Goal: Task Accomplishment & Management: Use online tool/utility

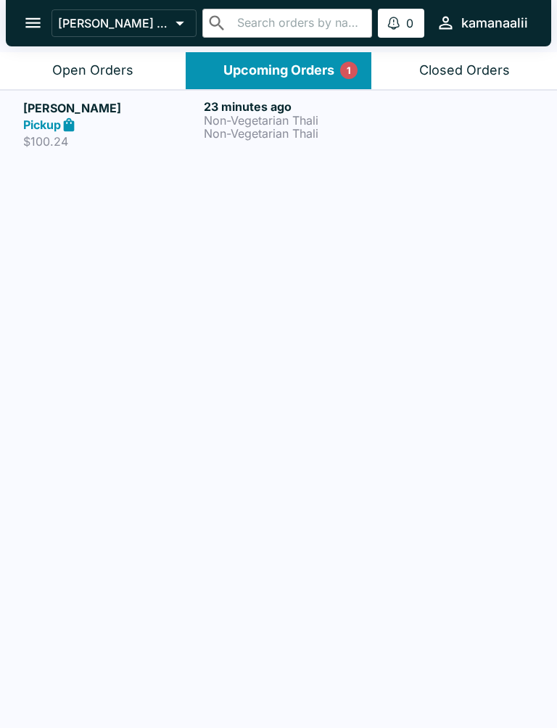
click at [249, 114] on p "Non-Vegetarian Thali" at bounding box center [291, 120] width 175 height 13
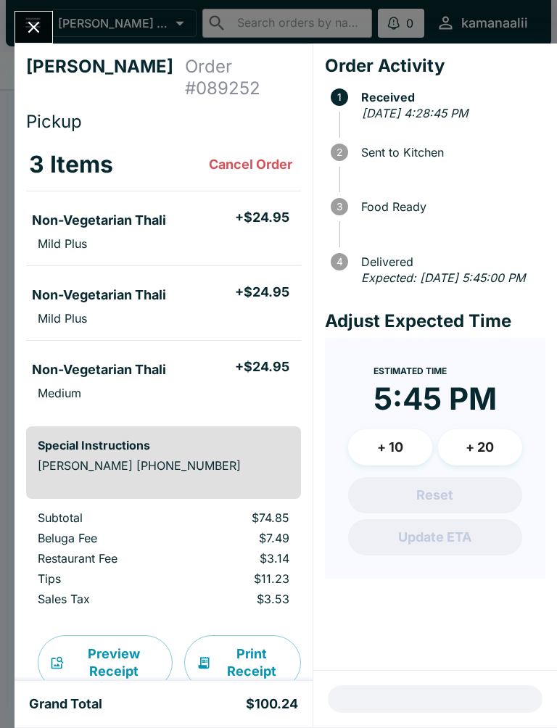
click at [38, 19] on icon "Close" at bounding box center [34, 27] width 20 height 20
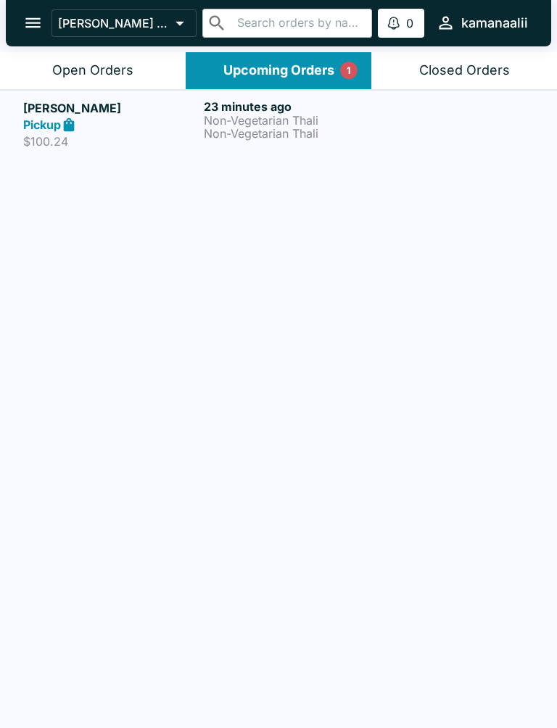
click at [330, 125] on p "Non-Vegetarian Thali" at bounding box center [291, 120] width 175 height 13
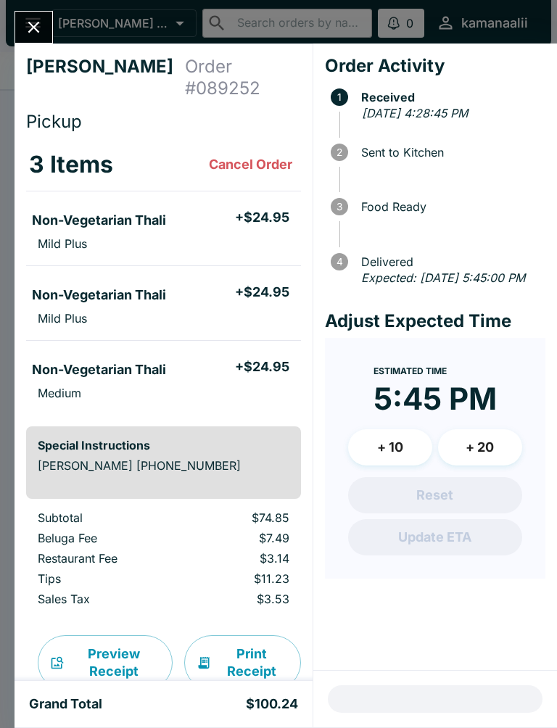
click at [29, 17] on icon "Close" at bounding box center [34, 27] width 20 height 20
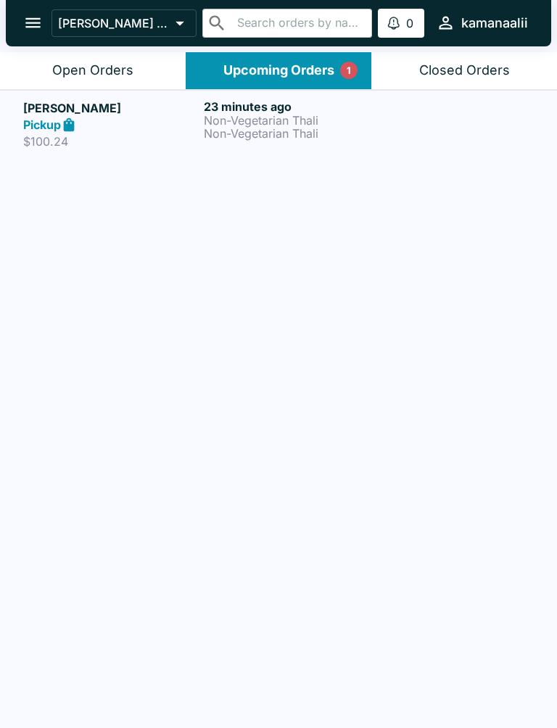
click at [82, 56] on button "Open Orders" at bounding box center [93, 70] width 186 height 37
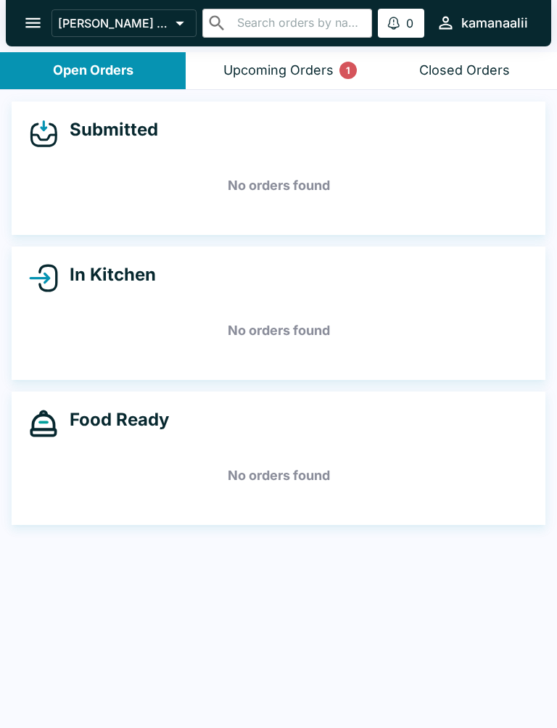
click at [296, 74] on div "Upcoming Orders 1" at bounding box center [278, 70] width 110 height 17
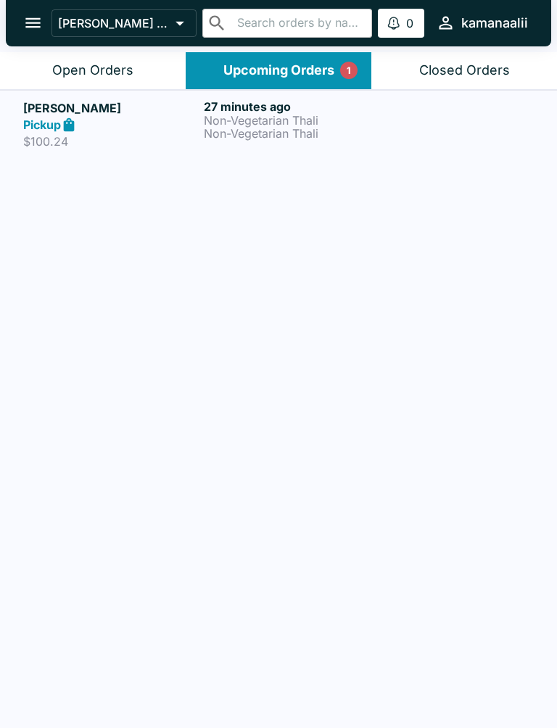
click at [265, 120] on p "Non-Vegetarian Thali" at bounding box center [291, 120] width 175 height 13
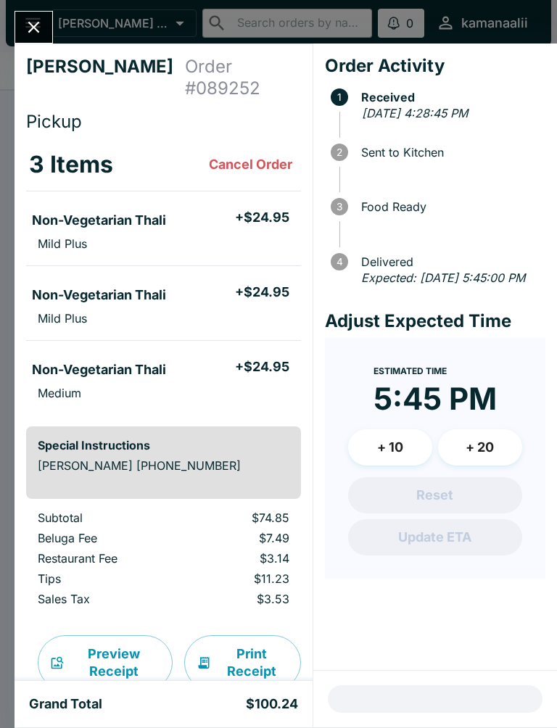
click at [199, 203] on li "Non-Vegetarian Thali + $24.95" at bounding box center [163, 218] width 275 height 30
click at [117, 203] on li "Non-Vegetarian Thali + $24.95" at bounding box center [163, 218] width 275 height 30
click at [119, 212] on h5 "Non-Vegetarian Thali" at bounding box center [99, 220] width 134 height 17
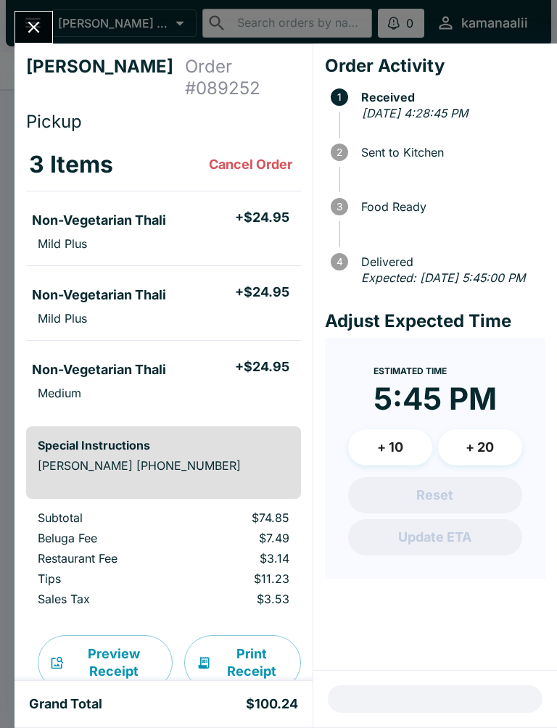
click at [136, 211] on li "Non-Vegetarian Thali + $24.95" at bounding box center [163, 218] width 275 height 30
click at [149, 233] on li "Mild Plus" at bounding box center [163, 243] width 275 height 20
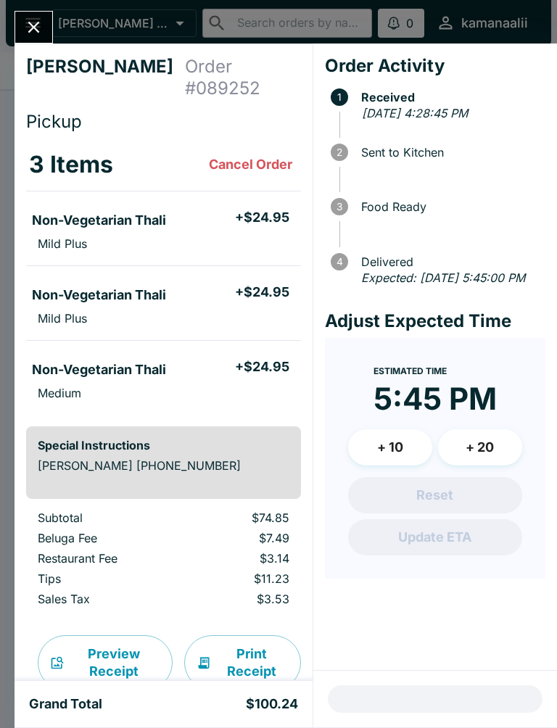
click at [125, 352] on li "Non-Vegetarian Thali + $24.95" at bounding box center [163, 367] width 275 height 30
click at [136, 308] on li "Mild Plus" at bounding box center [163, 318] width 275 height 20
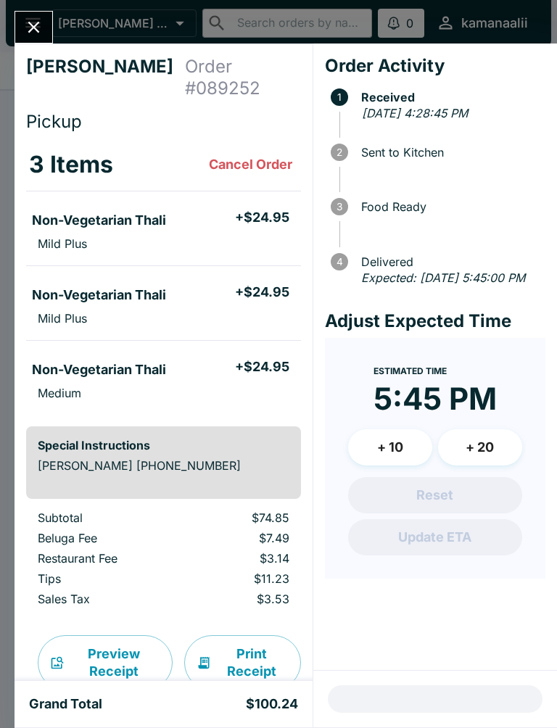
click at [144, 286] on h5 "Non-Vegetarian Thali" at bounding box center [99, 294] width 134 height 17
click at [173, 203] on li "Non-Vegetarian Thali + $24.95" at bounding box center [163, 218] width 275 height 30
click at [196, 203] on li "Non-Vegetarian Thali + $24.95" at bounding box center [163, 218] width 275 height 30
click at [241, 209] on h5 "+ $24.95" at bounding box center [262, 217] width 54 height 17
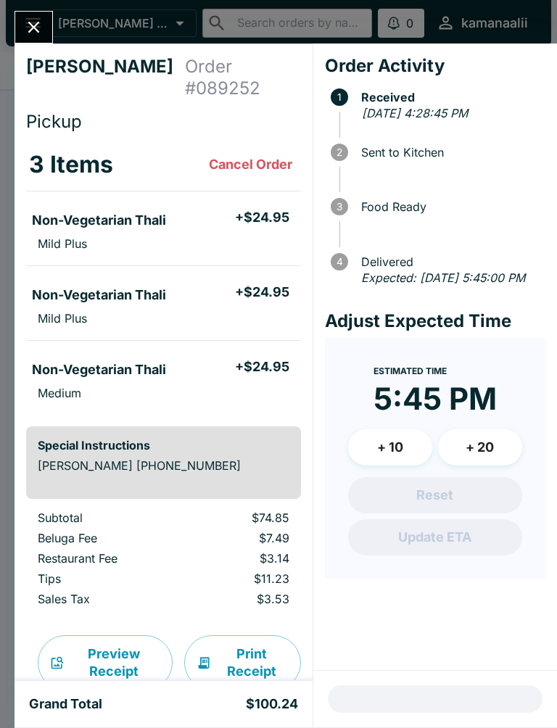
click at [37, 31] on icon "Close" at bounding box center [34, 28] width 12 height 12
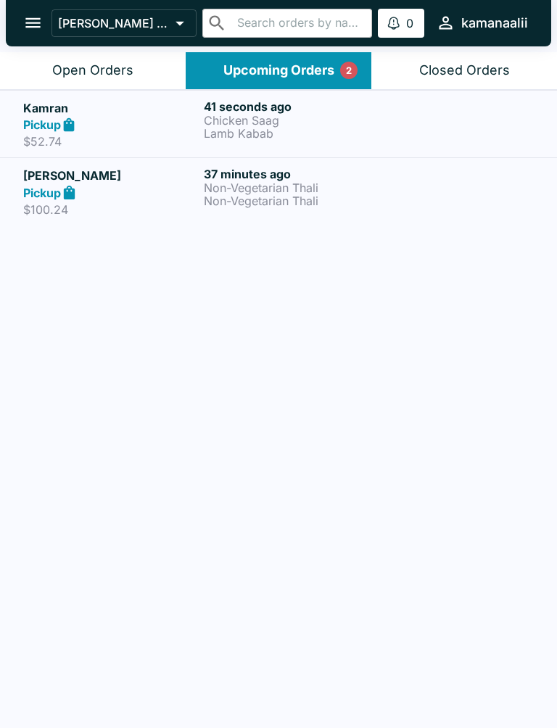
click at [301, 127] on p "Lamb Kabab" at bounding box center [291, 133] width 175 height 13
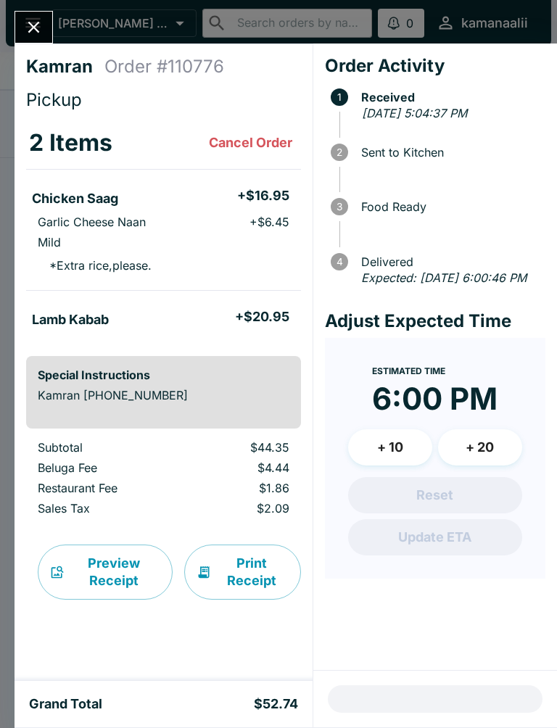
click at [38, 35] on icon "Close" at bounding box center [34, 27] width 20 height 20
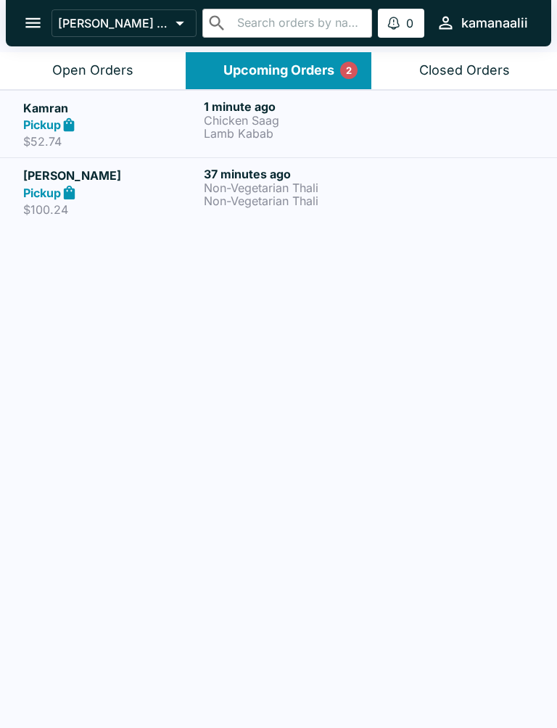
click at [84, 65] on div "Open Orders" at bounding box center [92, 70] width 81 height 17
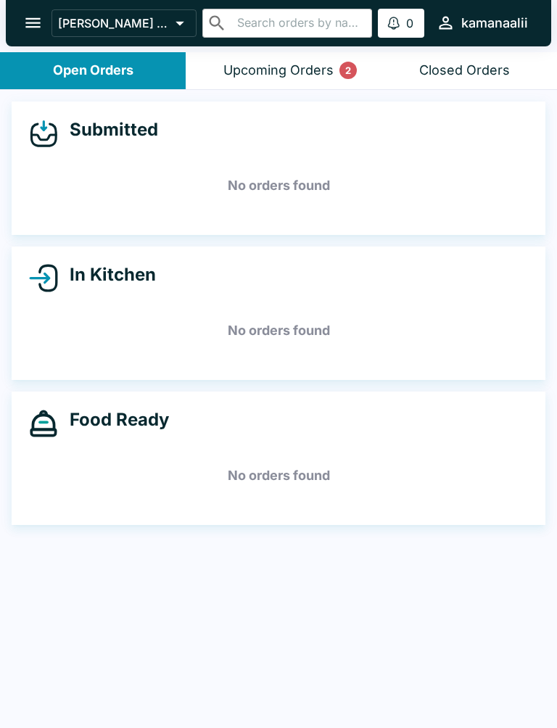
click at [304, 57] on button "Upcoming Orders 2" at bounding box center [279, 70] width 186 height 37
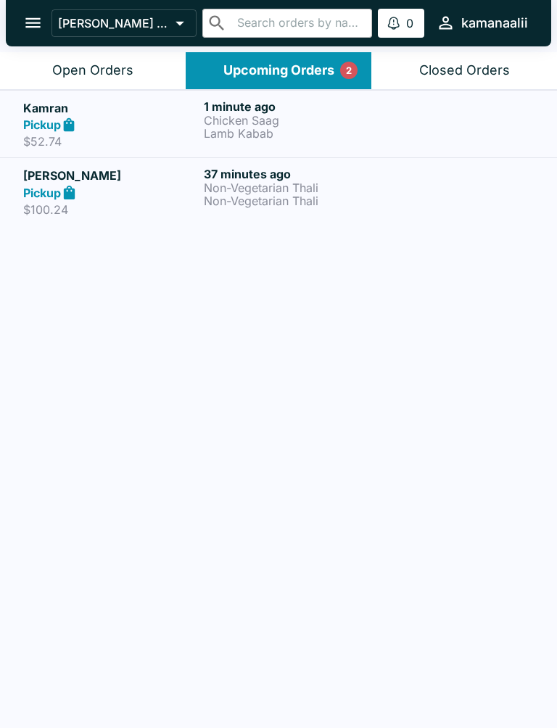
click at [423, 154] on link "Kamran Pickup $52.74 1 minute ago Chicken Saag Lamb Kabab" at bounding box center [278, 124] width 557 height 68
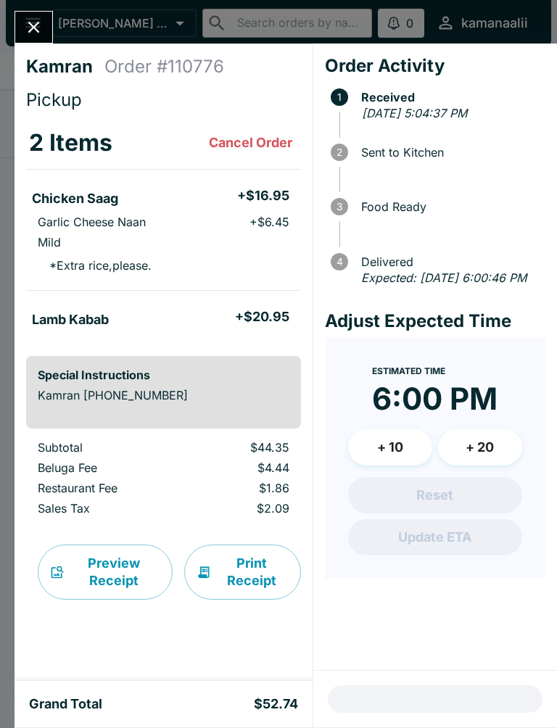
click at [38, 31] on icon "Close" at bounding box center [34, 28] width 12 height 12
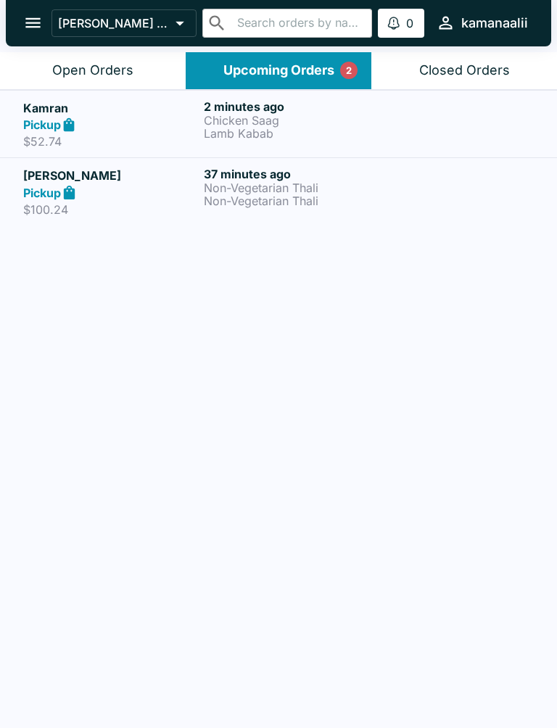
click at [336, 206] on p "Non-Vegetarian Thali" at bounding box center [291, 200] width 175 height 13
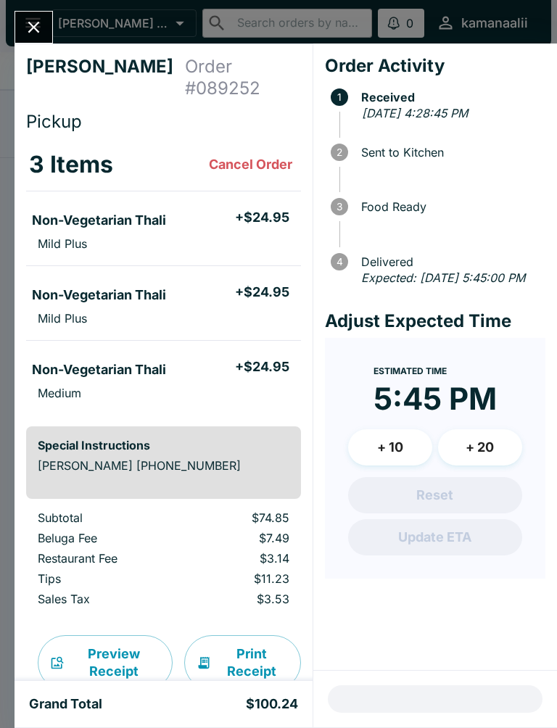
click at [20, 22] on button "Close" at bounding box center [33, 27] width 37 height 31
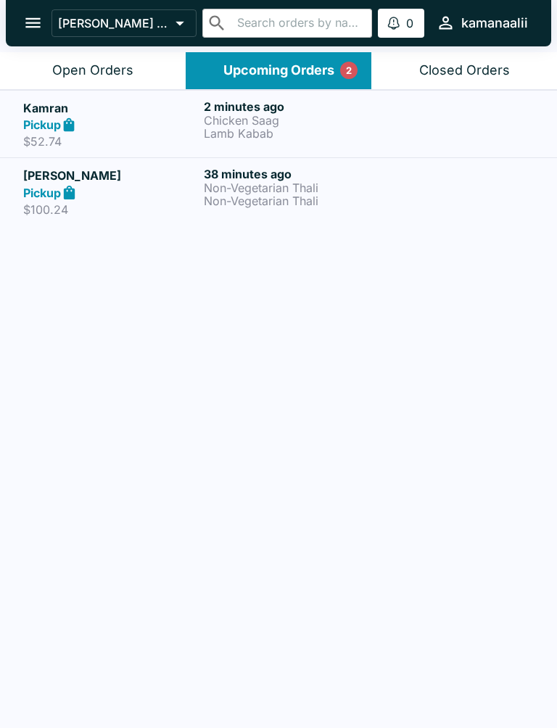
click at [73, 65] on div "Open Orders" at bounding box center [92, 70] width 81 height 17
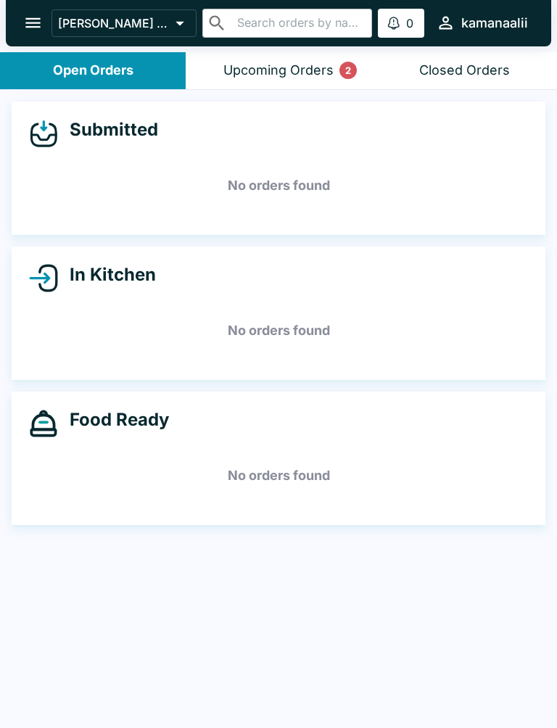
click at [281, 86] on button "Upcoming Orders 2" at bounding box center [279, 70] width 186 height 37
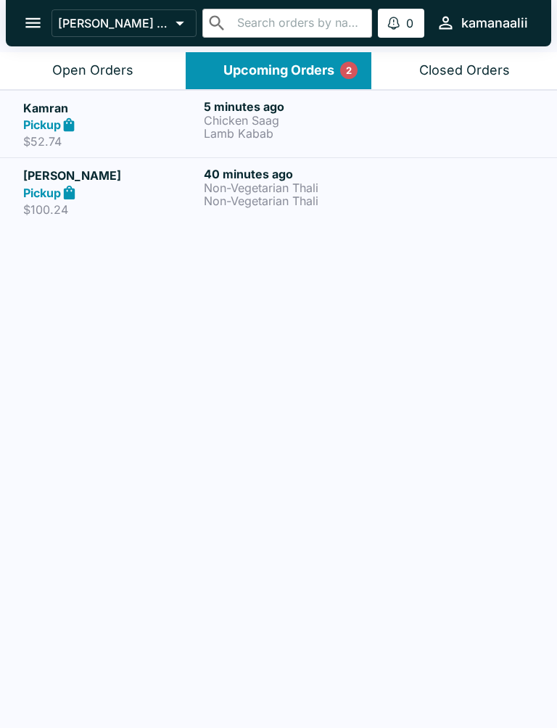
click at [299, 144] on div "5 minutes ago Chicken Saag Lamb Kabab" at bounding box center [291, 124] width 175 height 50
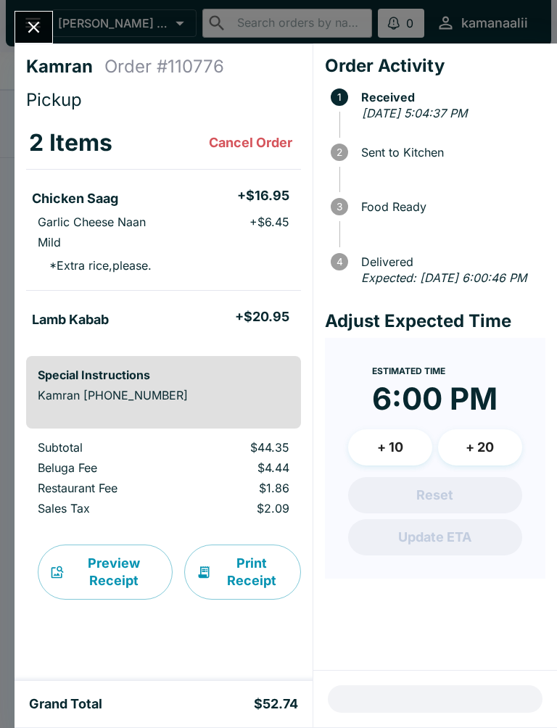
click at [32, 21] on icon "Close" at bounding box center [34, 27] width 20 height 20
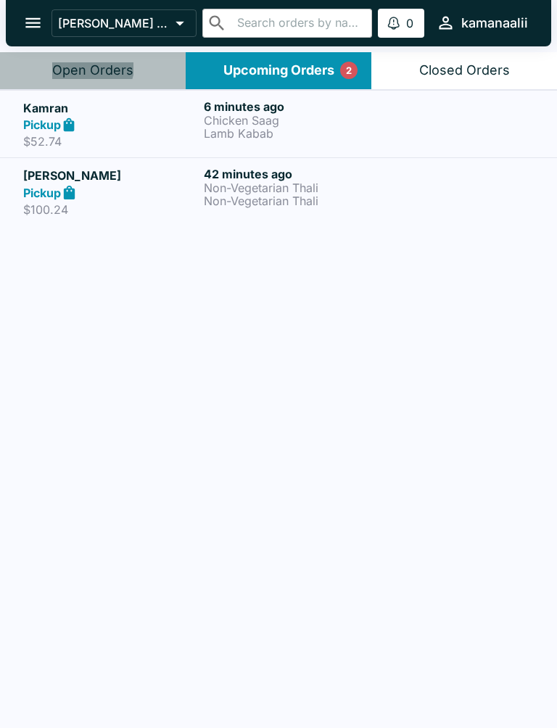
click at [82, 62] on div "Open Orders" at bounding box center [92, 70] width 81 height 17
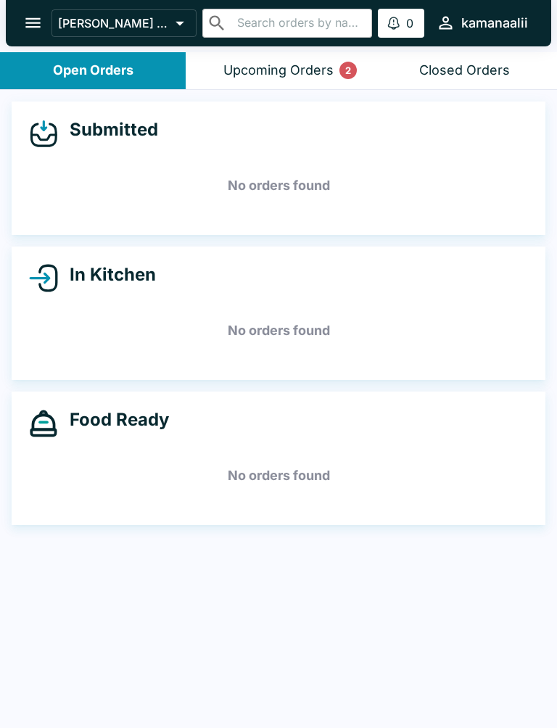
click at [297, 62] on div "Upcoming Orders 2" at bounding box center [278, 70] width 110 height 17
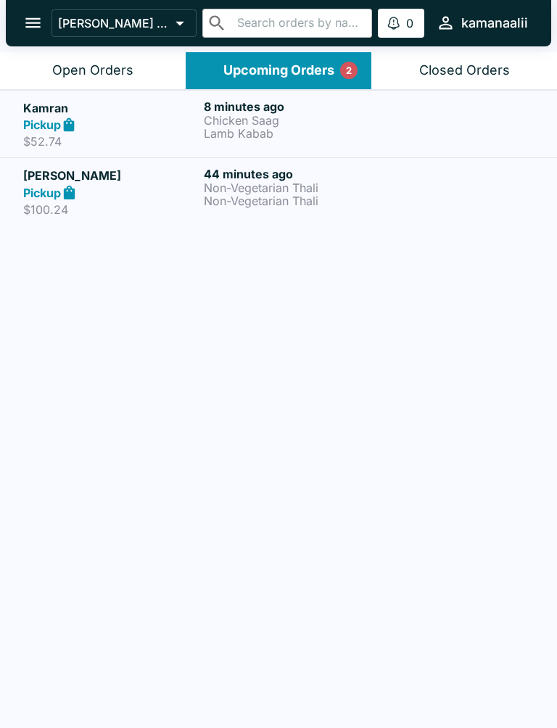
click at [458, 74] on div "Closed Orders" at bounding box center [464, 70] width 91 height 17
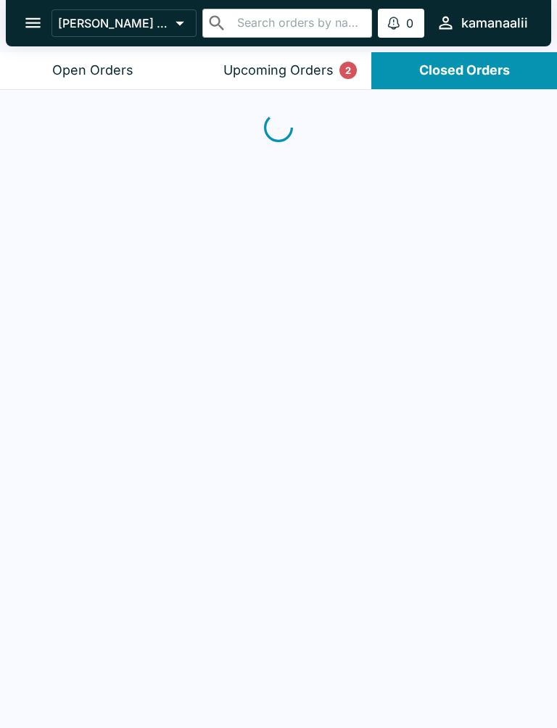
click at [465, 57] on button "Closed Orders" at bounding box center [464, 70] width 186 height 37
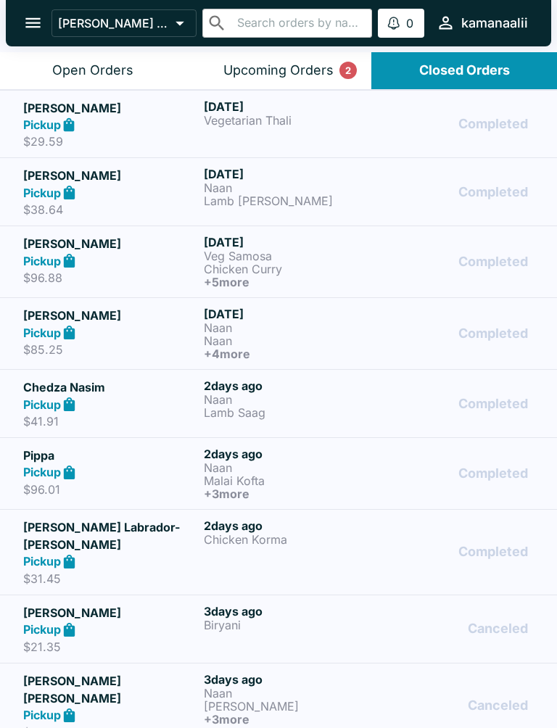
click at [296, 52] on button "Upcoming Orders 2" at bounding box center [279, 70] width 186 height 37
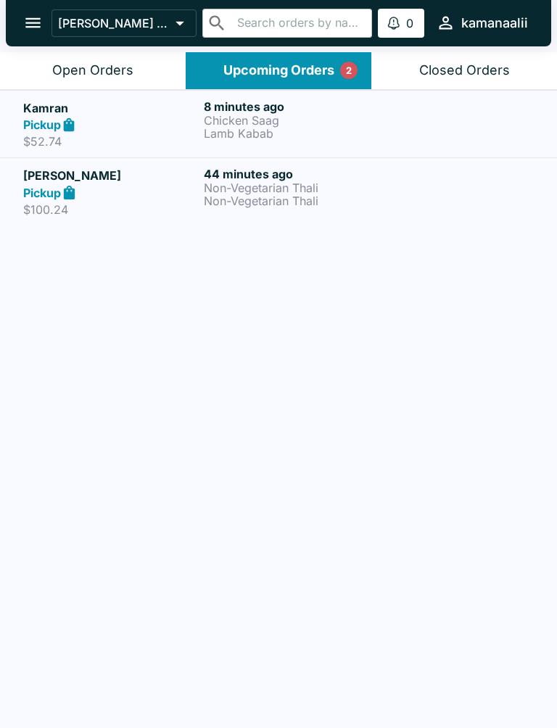
click at [356, 115] on p "Chicken Saag" at bounding box center [291, 120] width 175 height 13
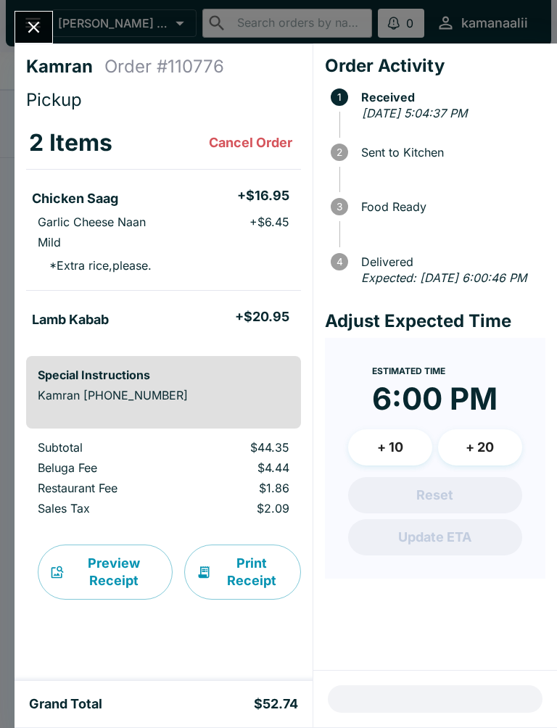
click at [36, 20] on icon "Close" at bounding box center [34, 27] width 20 height 20
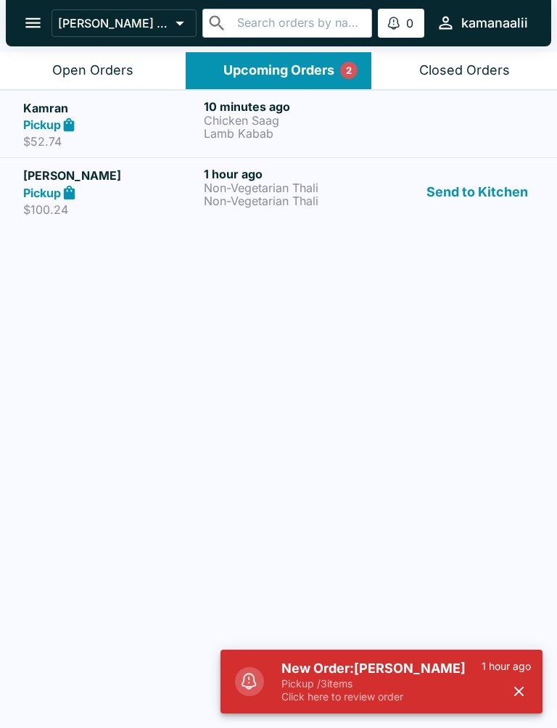
click at [72, 56] on button "Open Orders" at bounding box center [93, 70] width 186 height 37
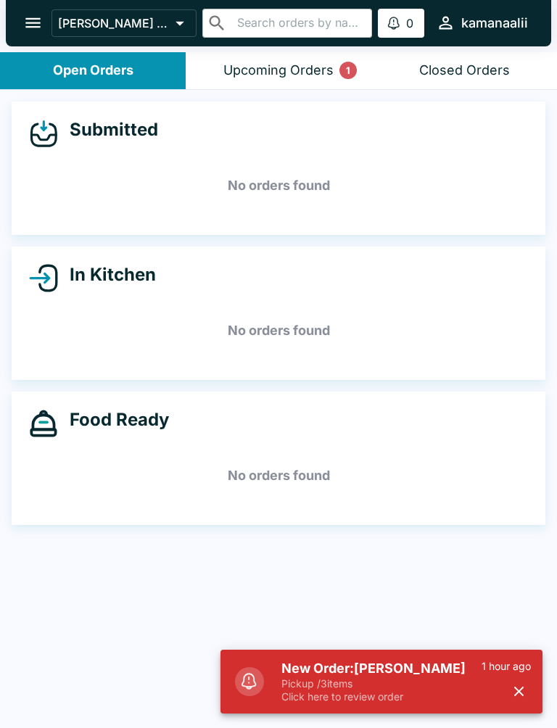
click at [431, 686] on p "Pickup / 3 items" at bounding box center [381, 683] width 200 height 13
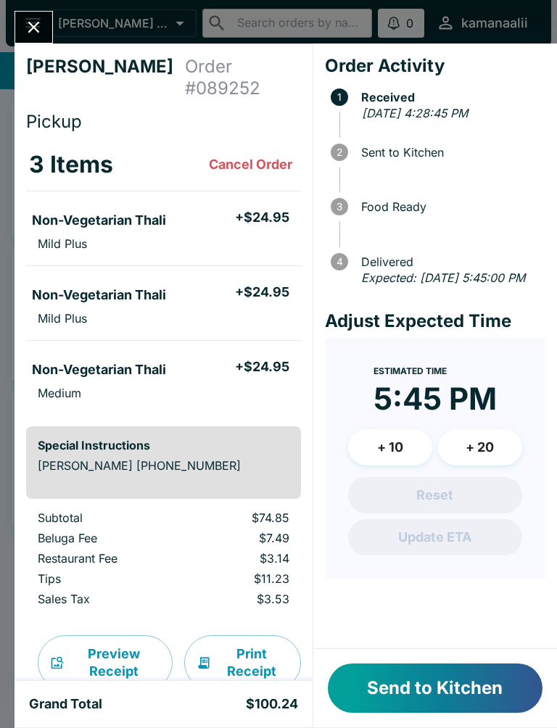
click at [447, 679] on button "Send to Kitchen" at bounding box center [435, 687] width 215 height 49
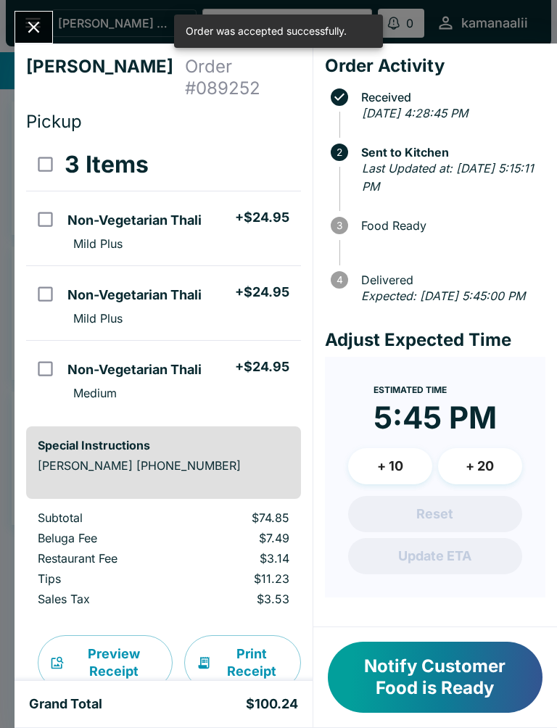
click at [33, 36] on icon "Close" at bounding box center [34, 27] width 20 height 20
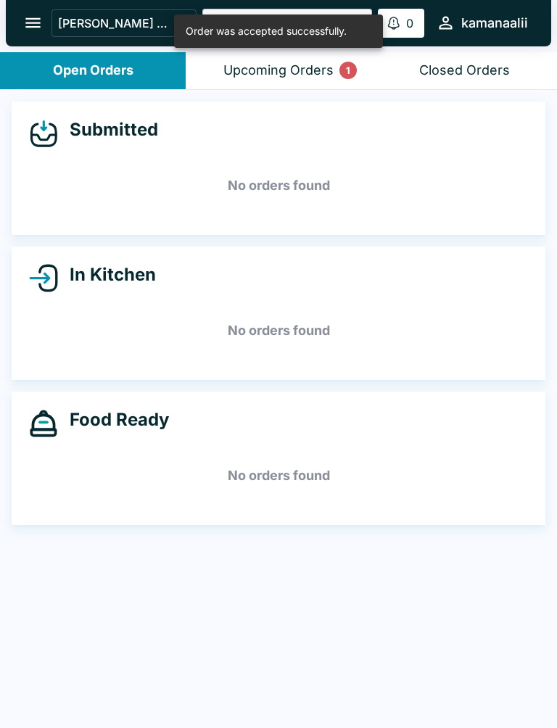
click at [311, 61] on button "Upcoming Orders 1" at bounding box center [279, 70] width 186 height 37
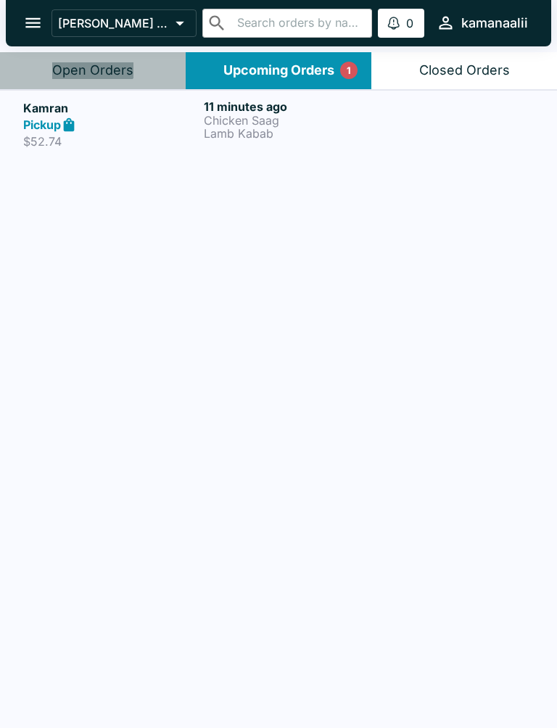
click at [93, 53] on button "Open Orders" at bounding box center [93, 70] width 186 height 37
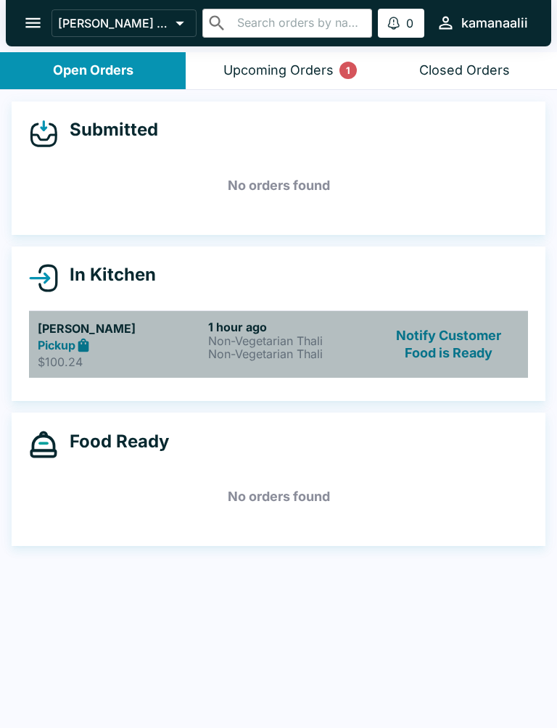
click at [115, 322] on h5 "[PERSON_NAME]" at bounding box center [120, 328] width 165 height 17
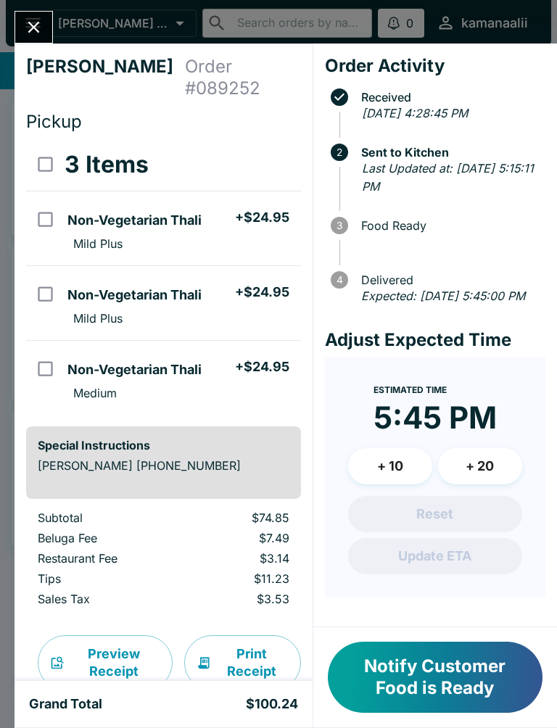
click at [40, 14] on button "Close" at bounding box center [33, 27] width 37 height 31
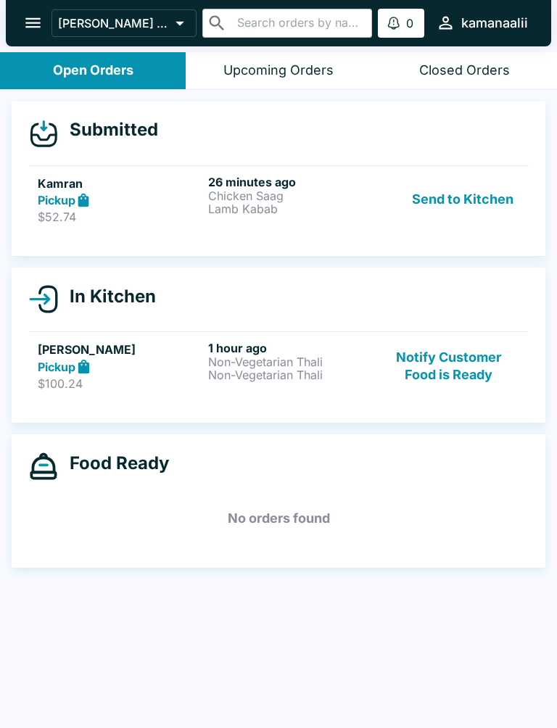
click at [494, 195] on button "Send to Kitchen" at bounding box center [462, 200] width 113 height 50
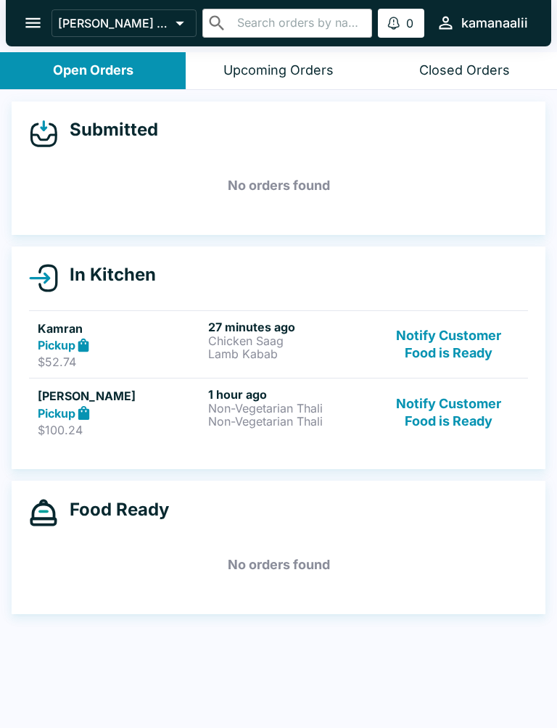
click at [447, 394] on button "Notify Customer Food is Ready" at bounding box center [448, 412] width 141 height 50
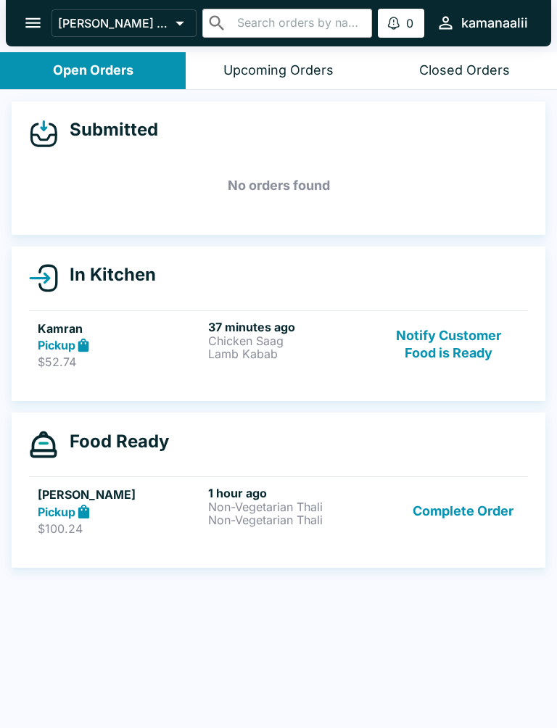
click at [252, 343] on p "Chicken Saag" at bounding box center [290, 340] width 165 height 13
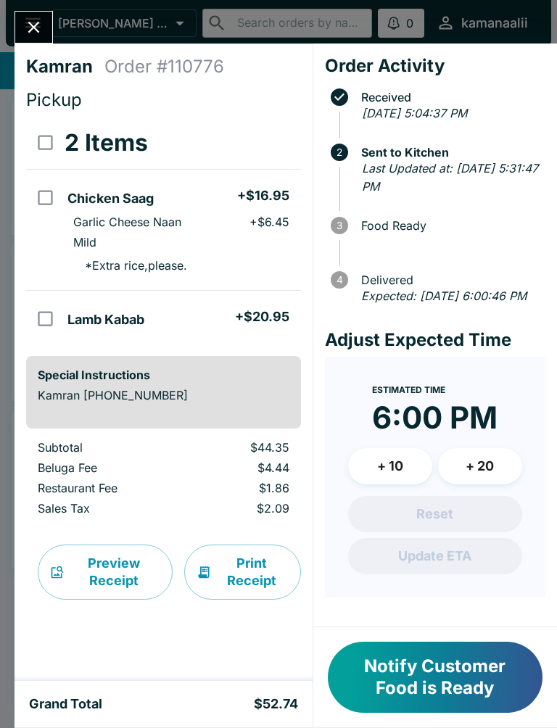
click at [27, 21] on icon "Close" at bounding box center [34, 27] width 20 height 20
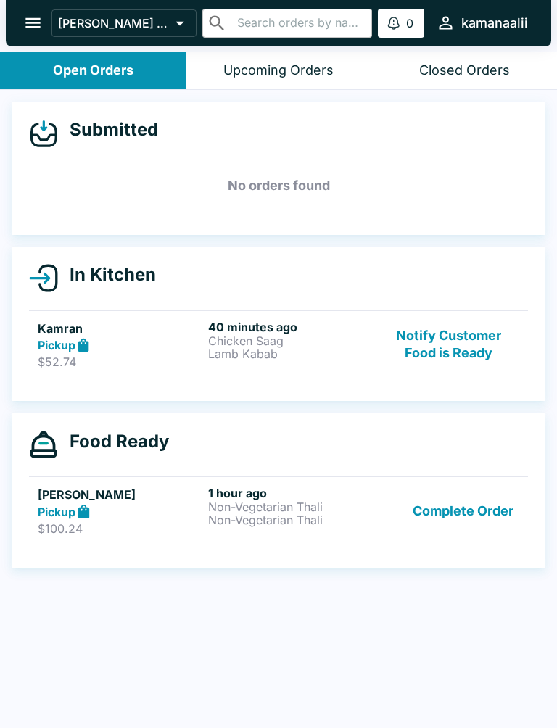
click at [465, 506] on button "Complete Order" at bounding box center [463, 511] width 112 height 50
